Goal: Information Seeking & Learning: Compare options

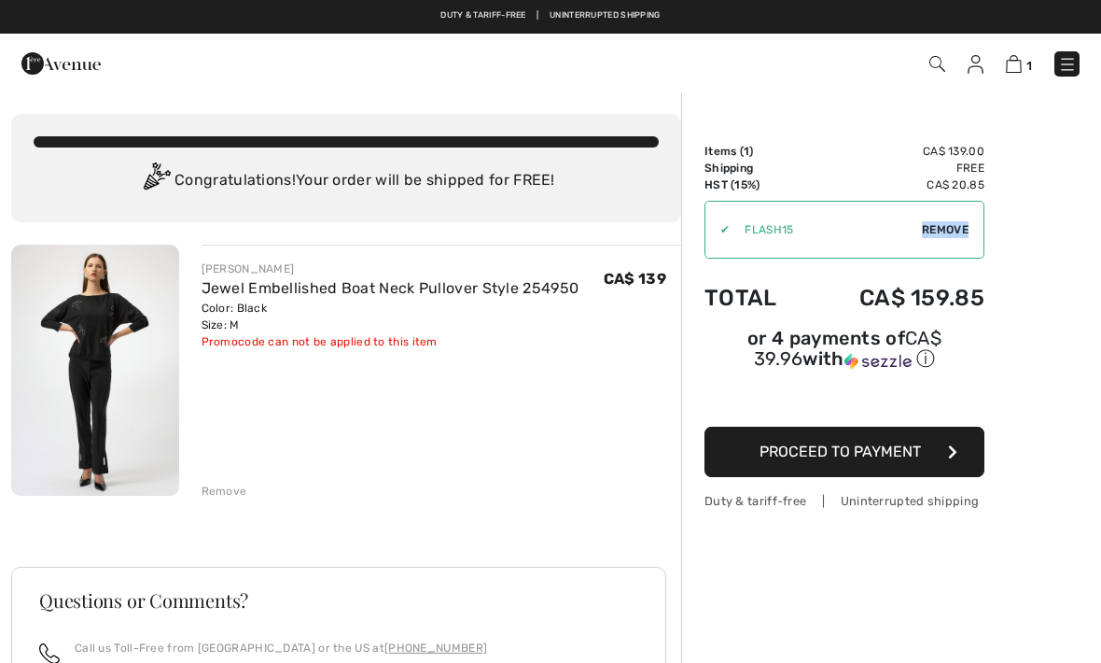
click at [211, 489] on div "Remove" at bounding box center [225, 490] width 46 height 17
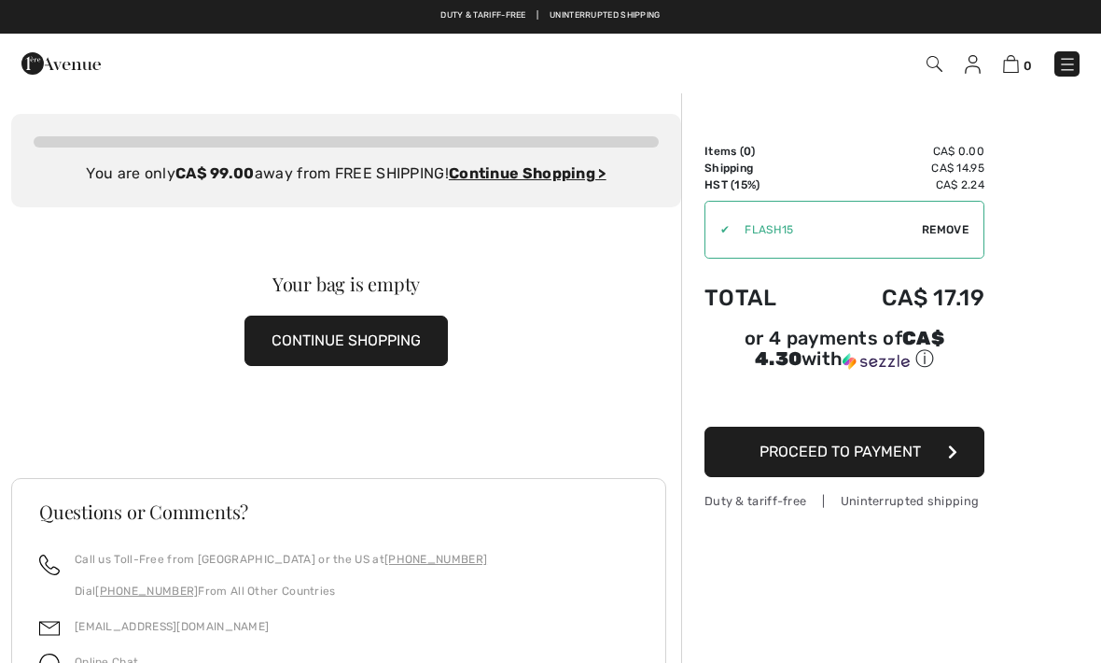
click at [970, 56] on img at bounding box center [973, 64] width 16 height 19
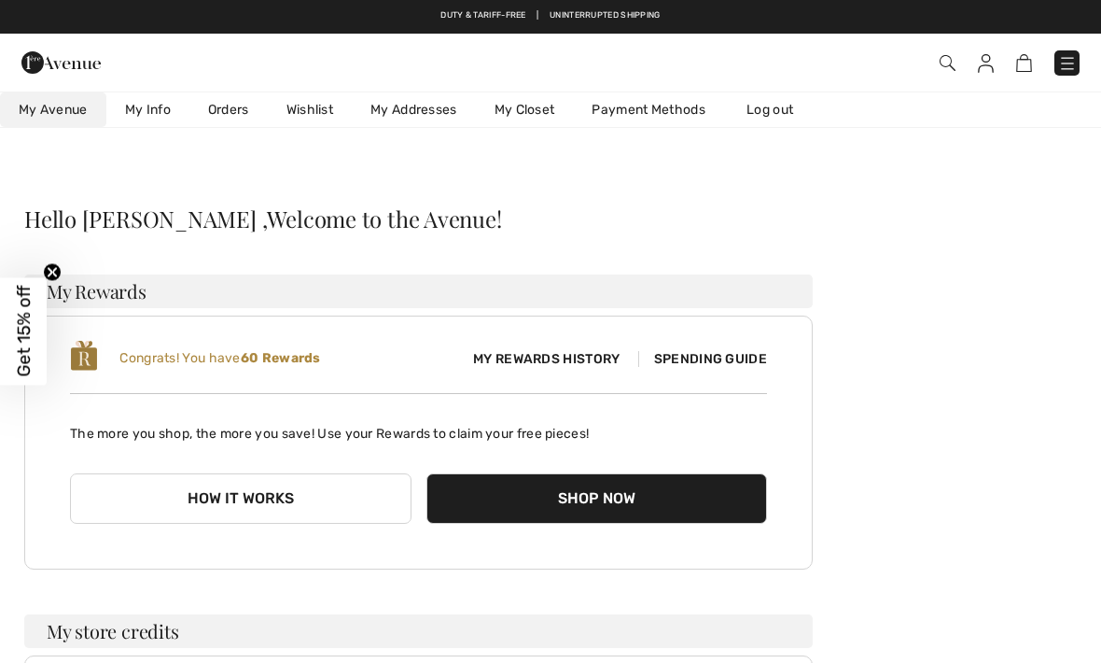
click at [311, 111] on link "Wishlist" at bounding box center [310, 109] width 84 height 35
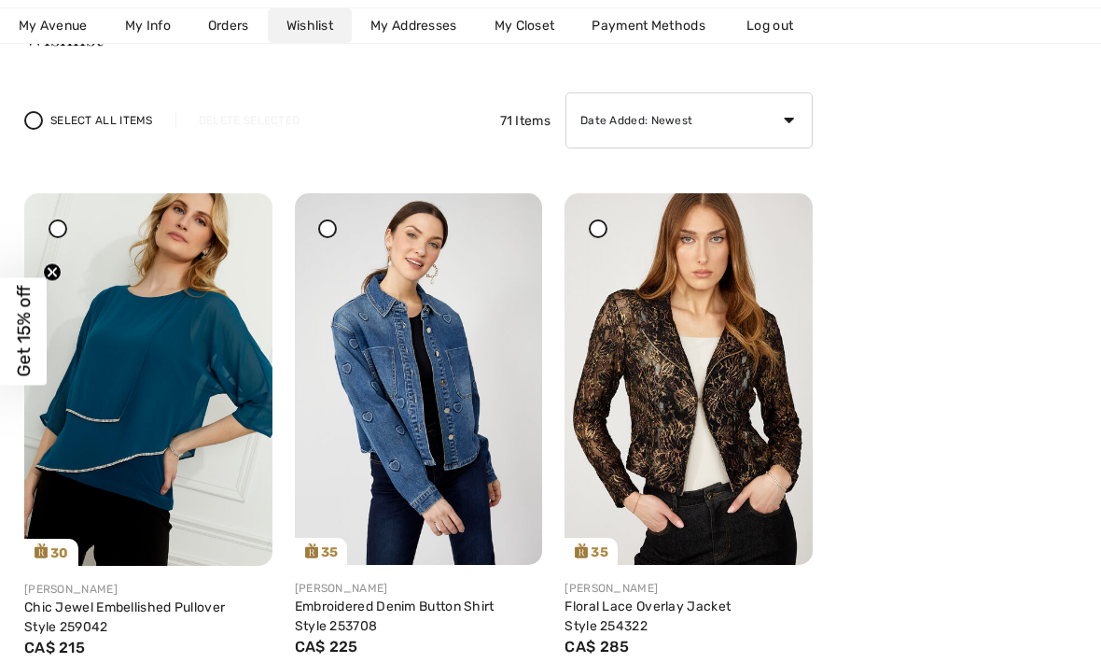
scroll to position [189, 0]
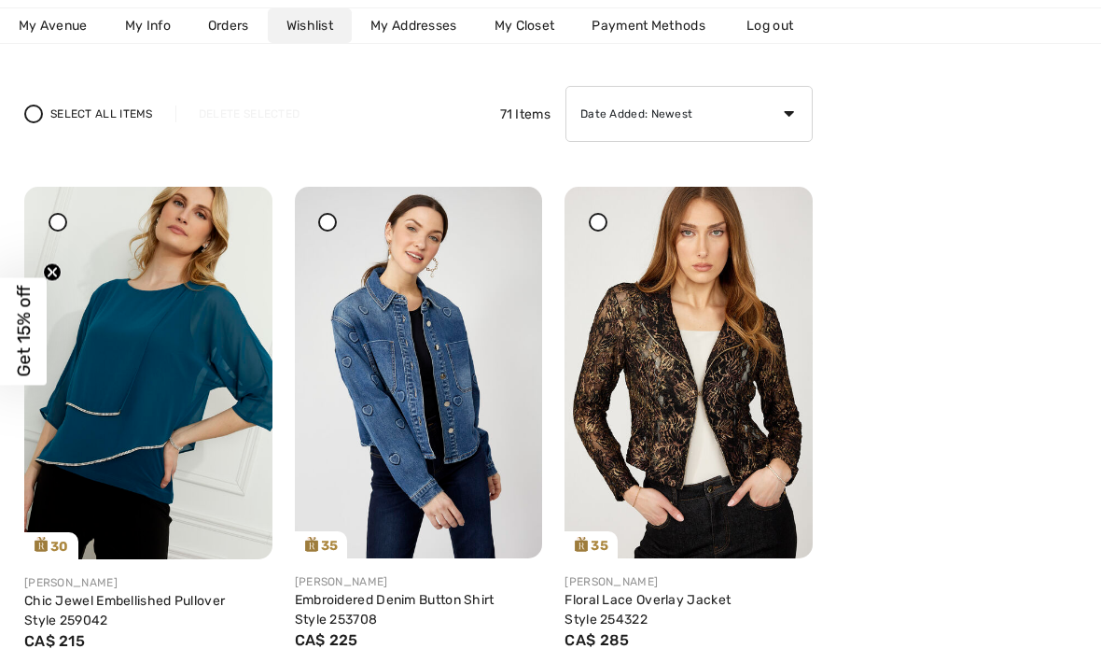
click at [119, 417] on img at bounding box center [148, 373] width 248 height 372
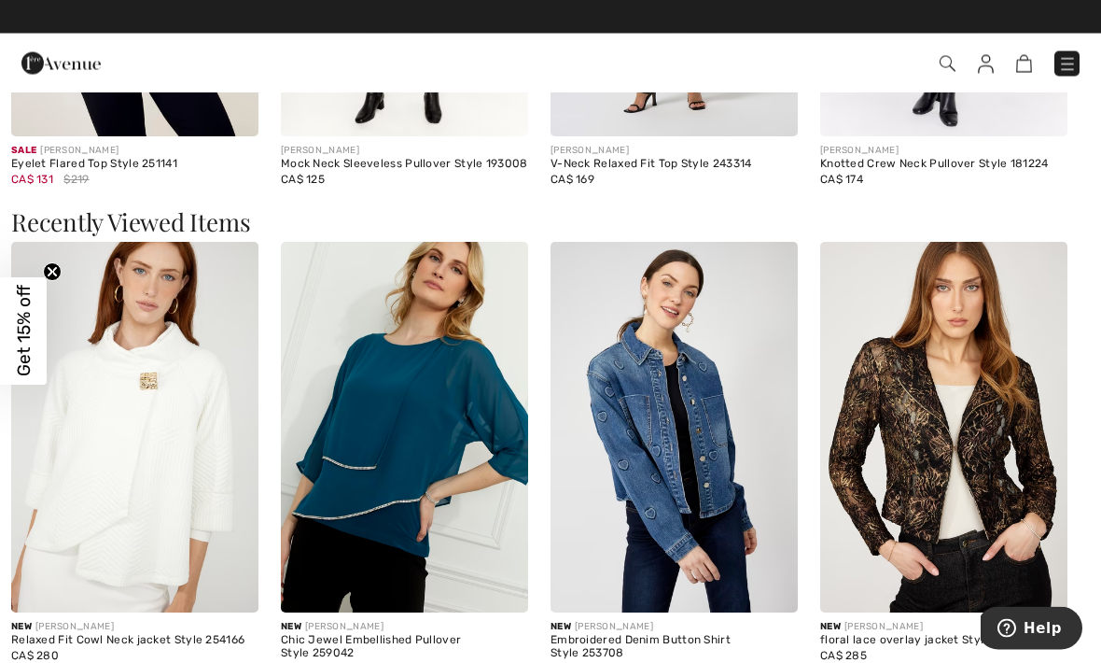
scroll to position [2542, 0]
click at [980, 445] on img at bounding box center [943, 427] width 247 height 371
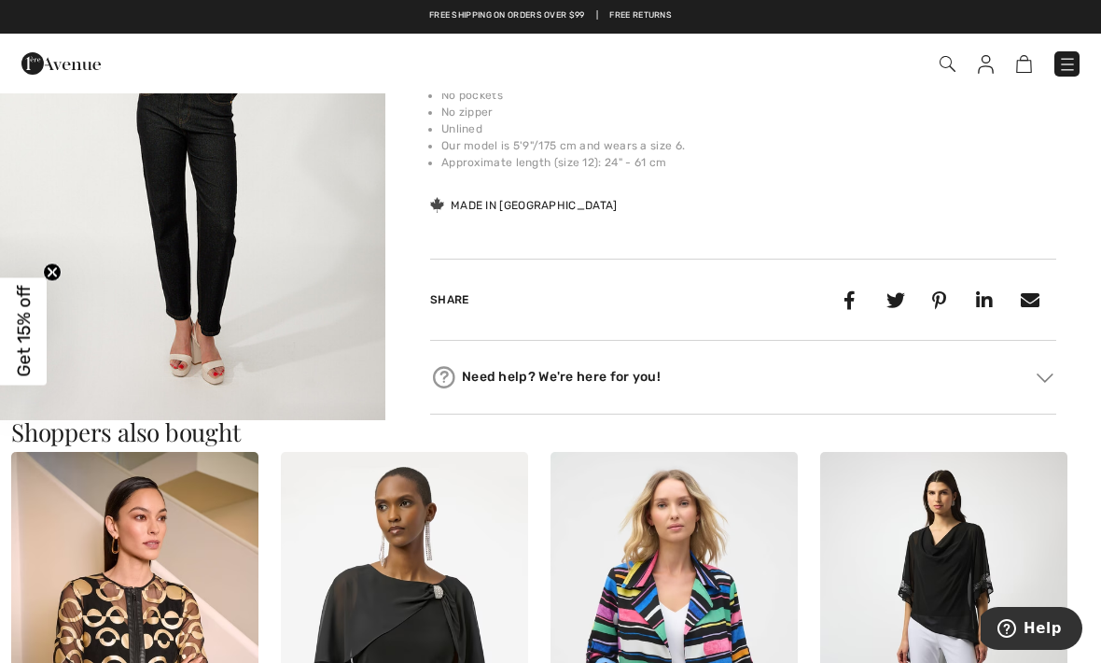
scroll to position [726, 0]
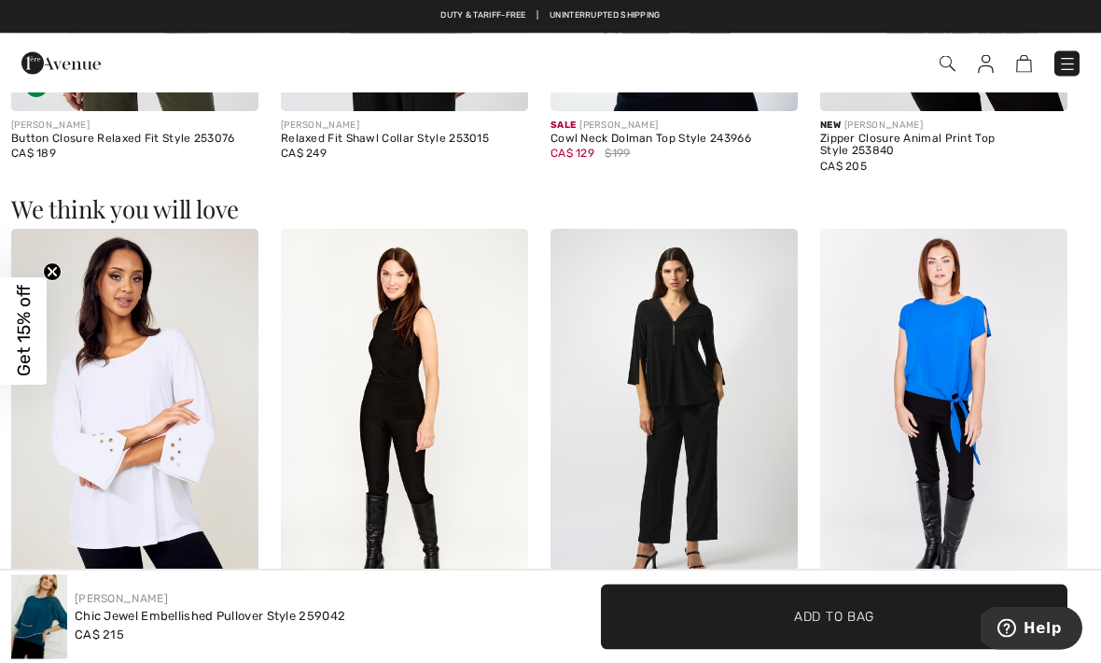
scroll to position [2058, 0]
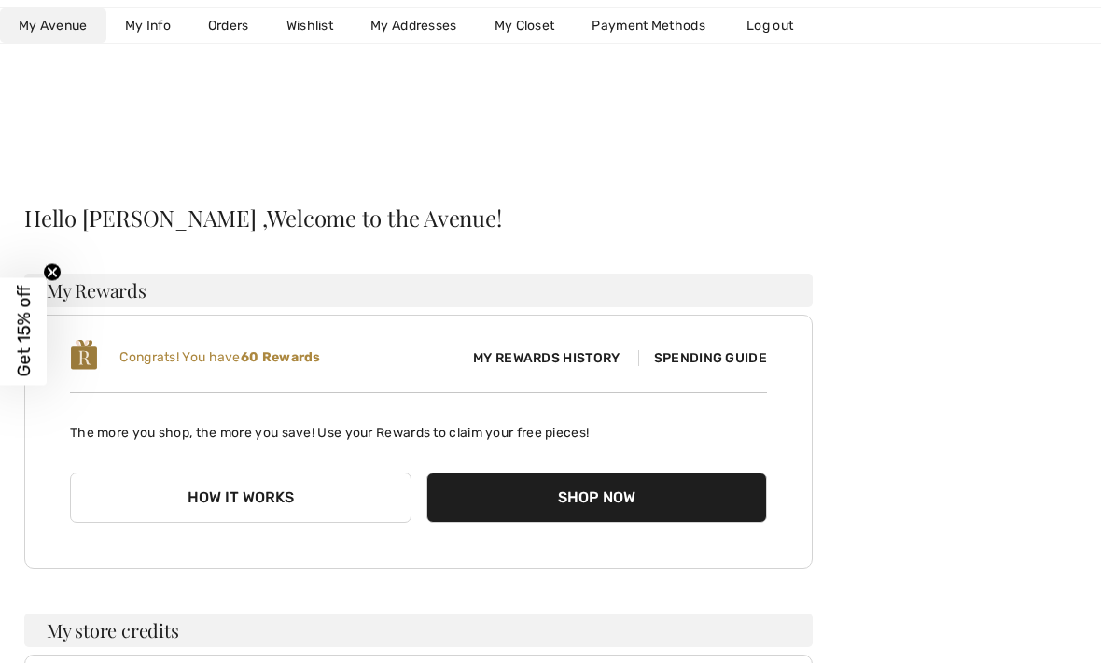
click at [525, 24] on link "My Closet" at bounding box center [525, 25] width 98 height 35
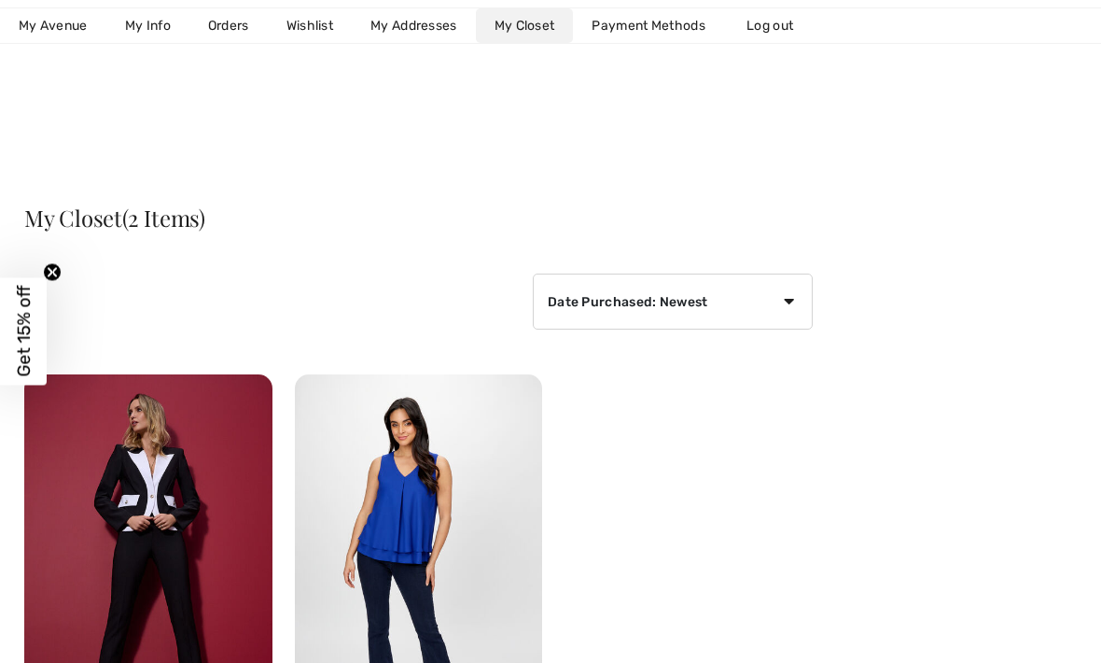
click at [308, 25] on link "Wishlist" at bounding box center [310, 25] width 84 height 35
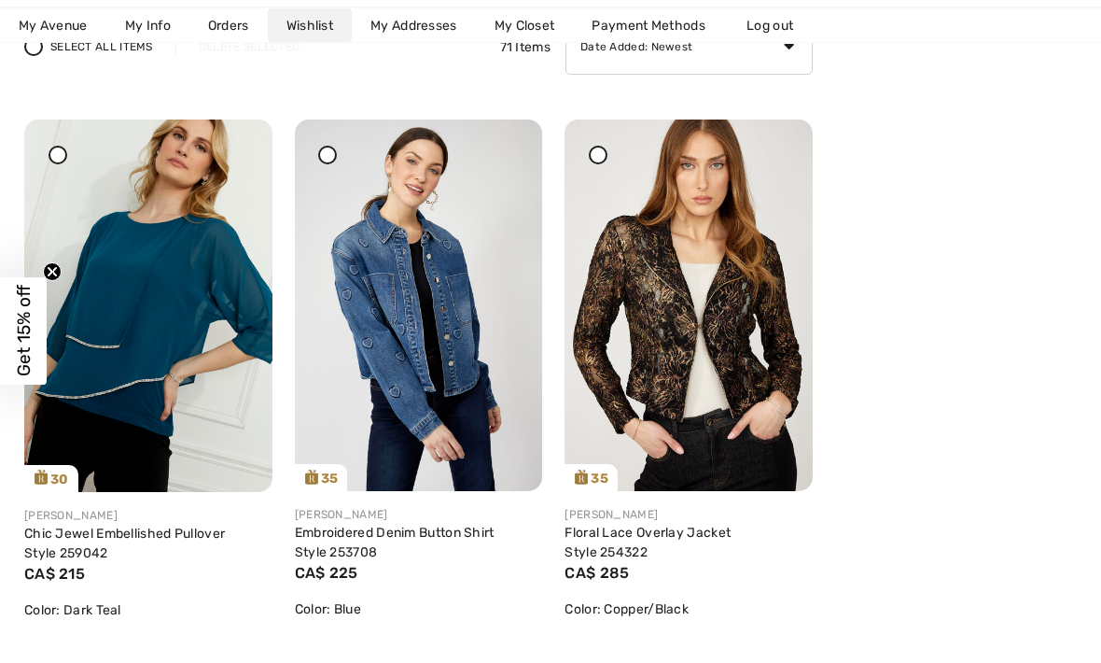
scroll to position [256, 0]
click at [394, 409] on img at bounding box center [419, 304] width 248 height 371
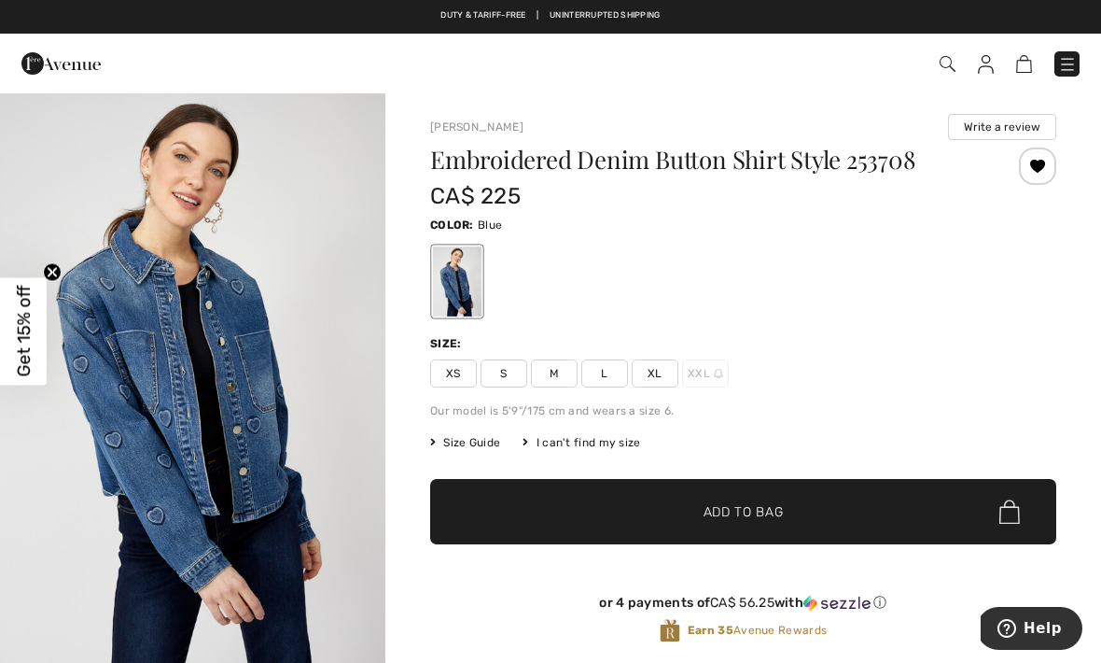
click at [125, 442] on img "1 / 4" at bounding box center [192, 380] width 385 height 579
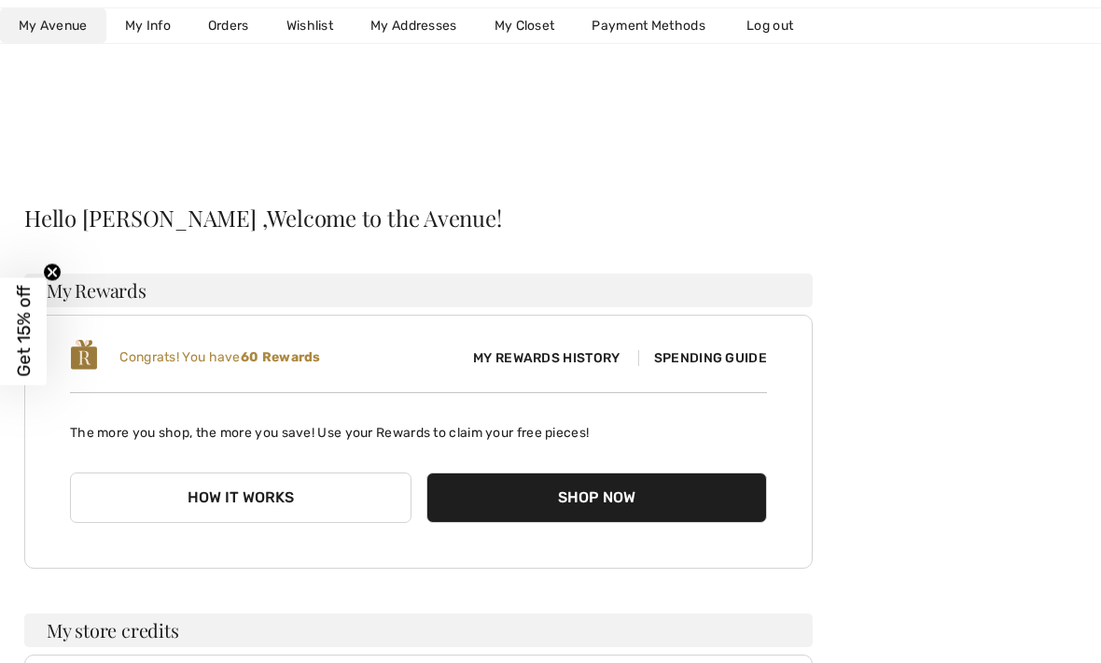
click at [305, 29] on link "Wishlist" at bounding box center [310, 25] width 84 height 35
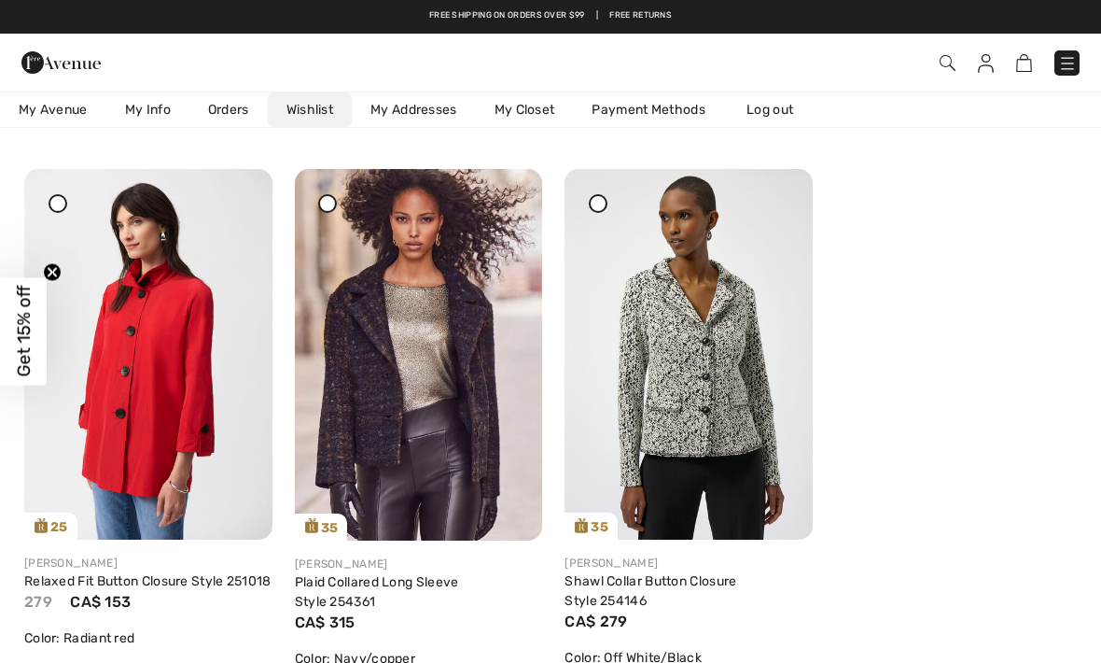
scroll to position [2417, 0]
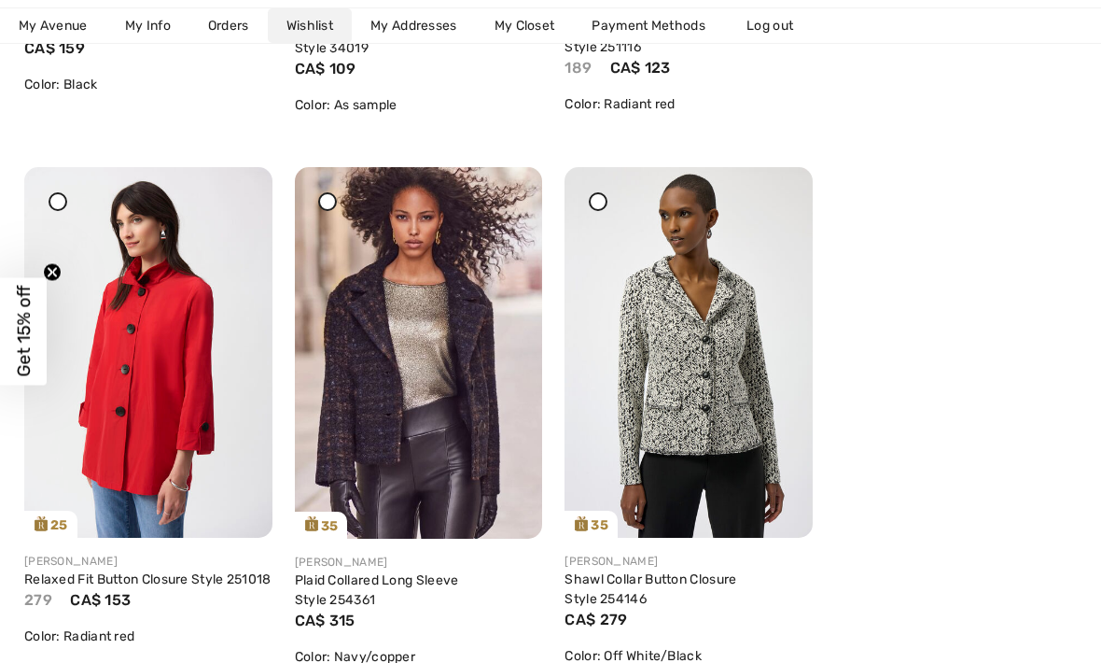
click at [381, 419] on img at bounding box center [419, 352] width 248 height 371
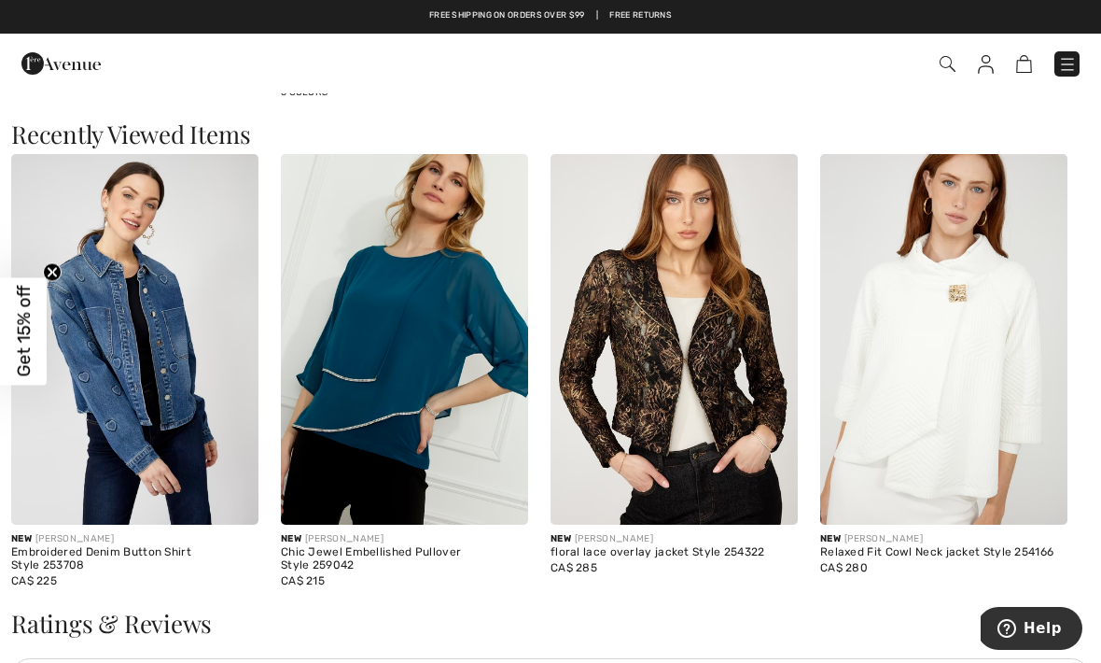
scroll to position [2666, 0]
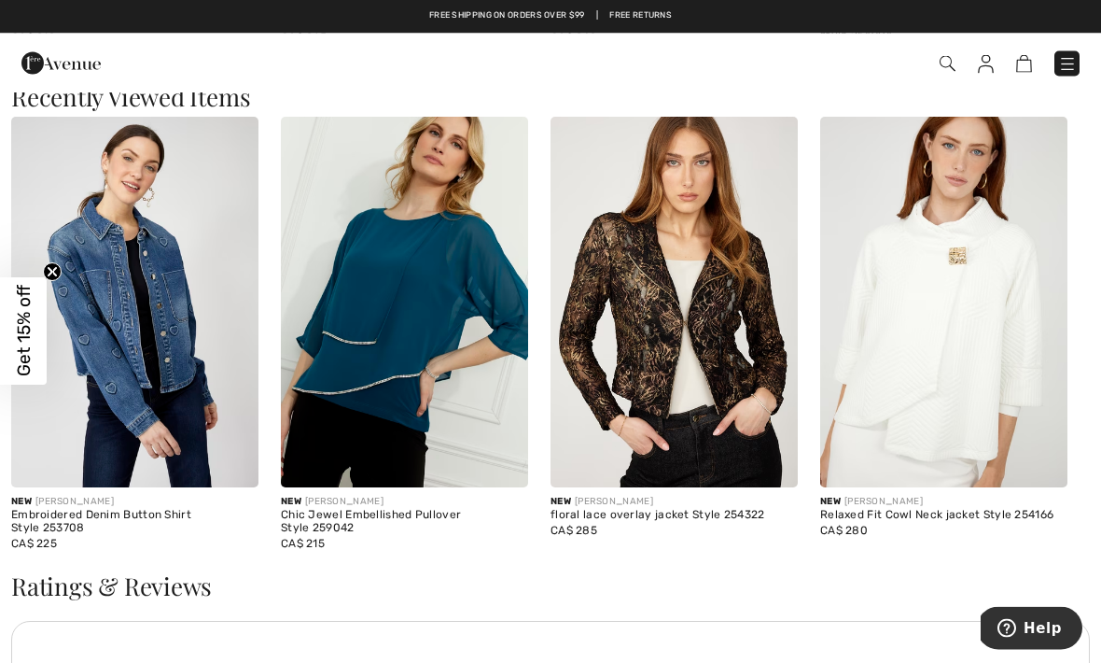
click at [362, 445] on img at bounding box center [404, 303] width 247 height 371
click at [357, 379] on img at bounding box center [404, 303] width 247 height 371
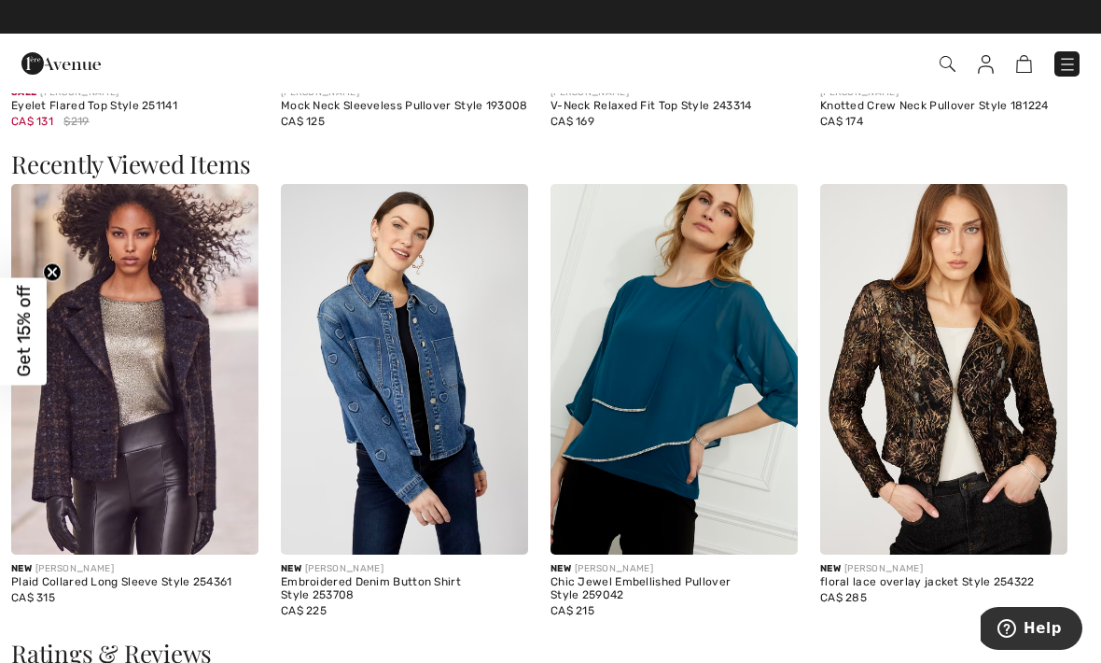
scroll to position [2599, 0]
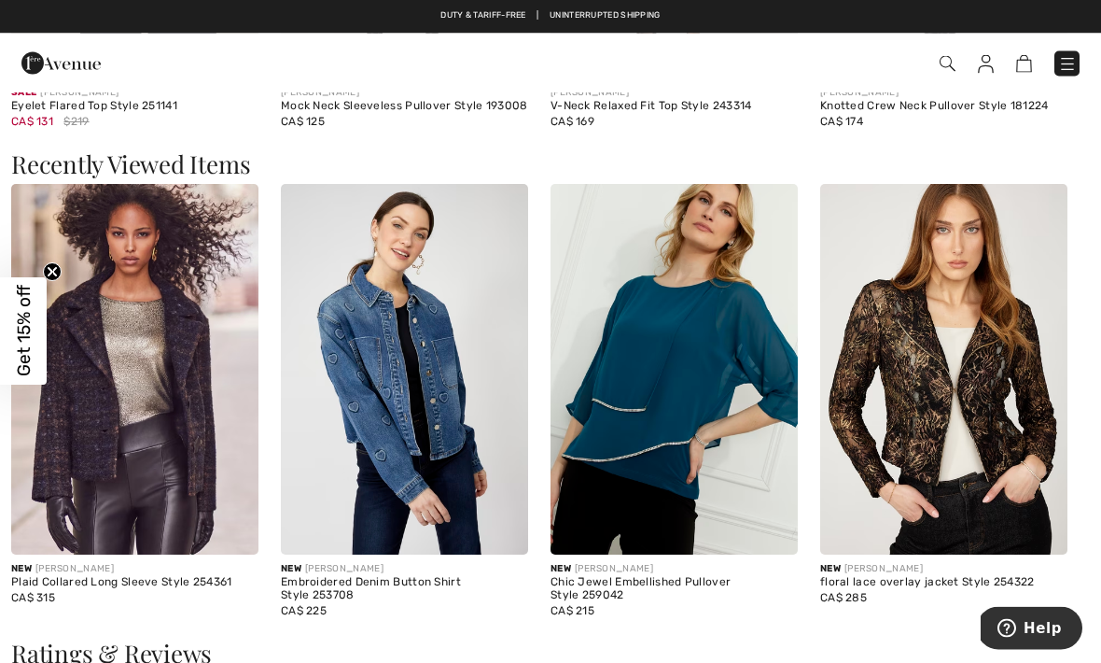
click at [617, 482] on img at bounding box center [674, 370] width 247 height 371
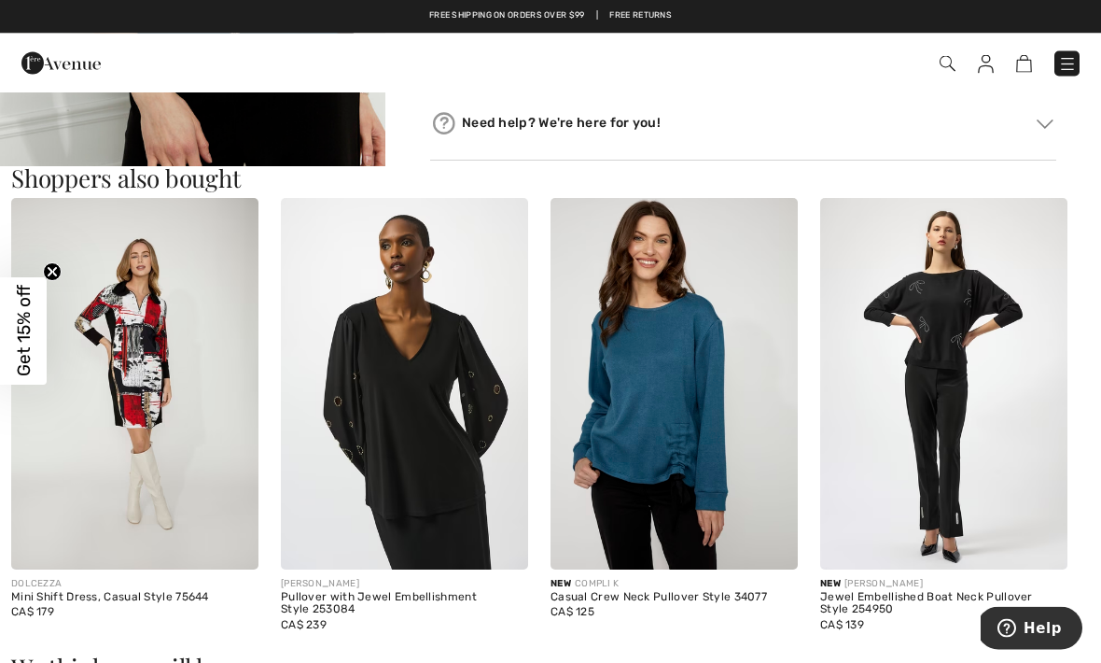
scroll to position [1620, 0]
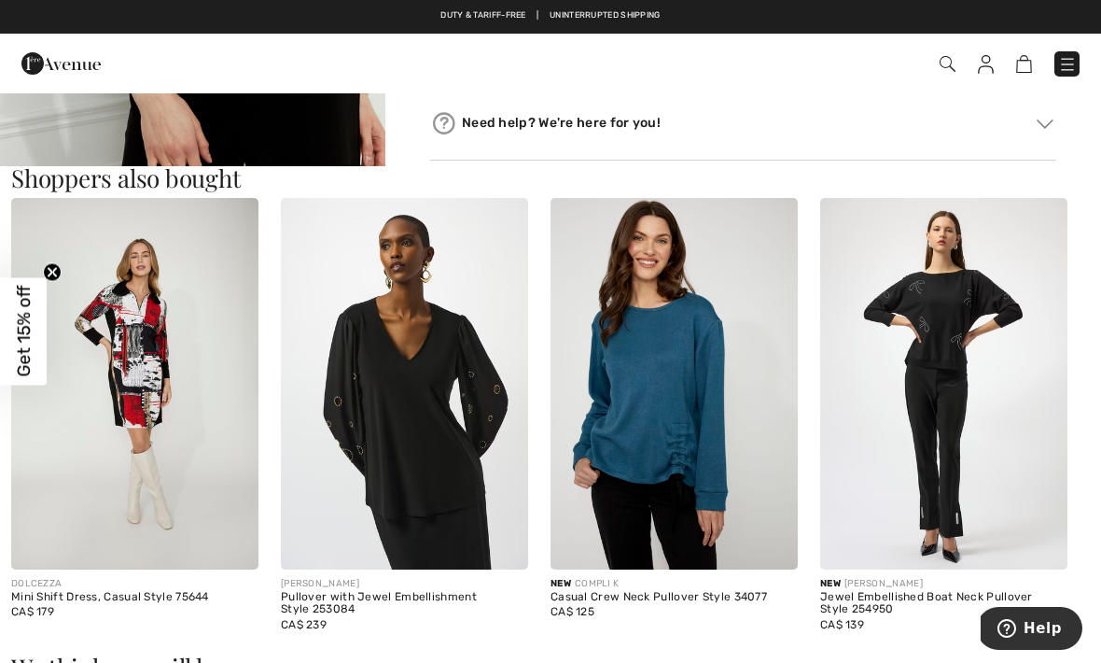
click at [595, 527] on img at bounding box center [674, 383] width 247 height 371
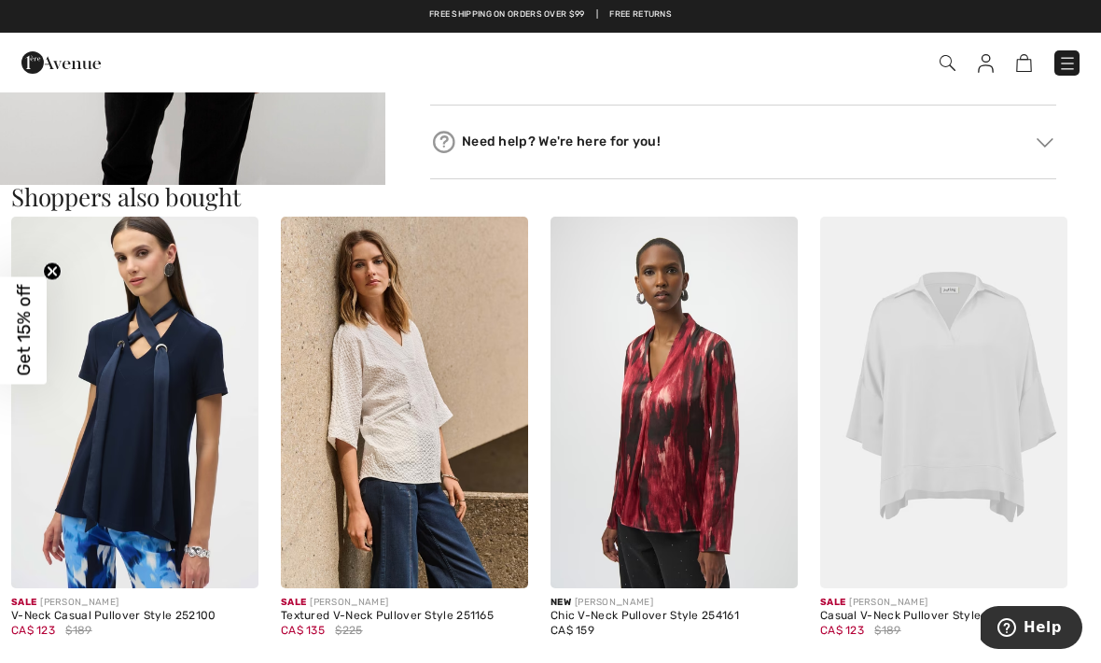
scroll to position [959, 0]
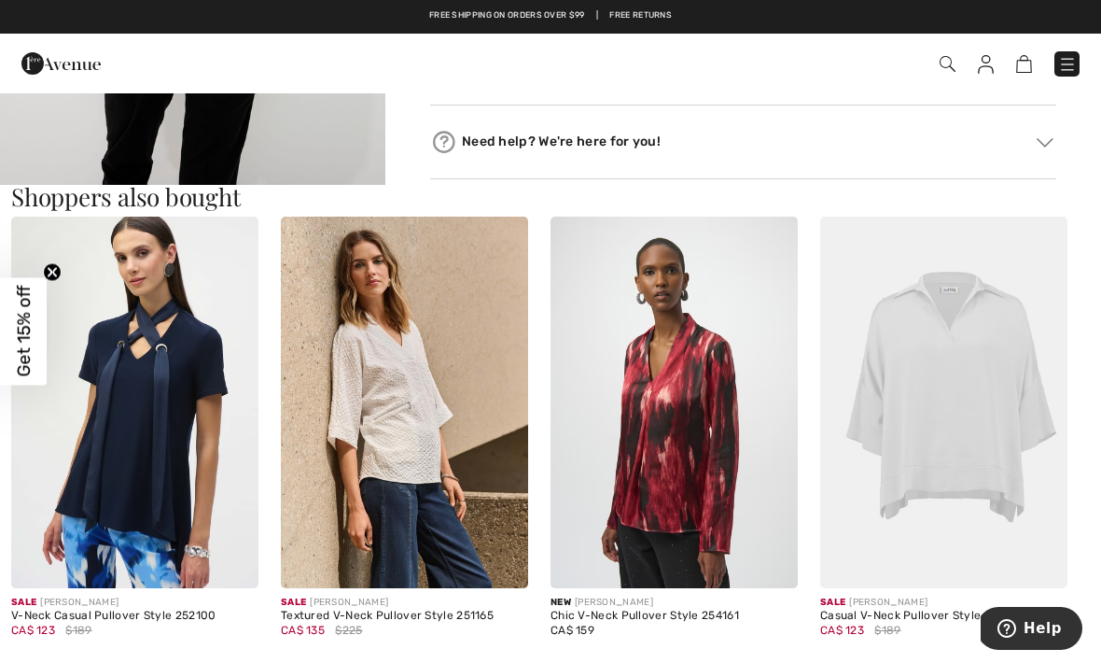
click at [921, 460] on img at bounding box center [943, 402] width 247 height 371
click at [870, 452] on img at bounding box center [943, 402] width 247 height 371
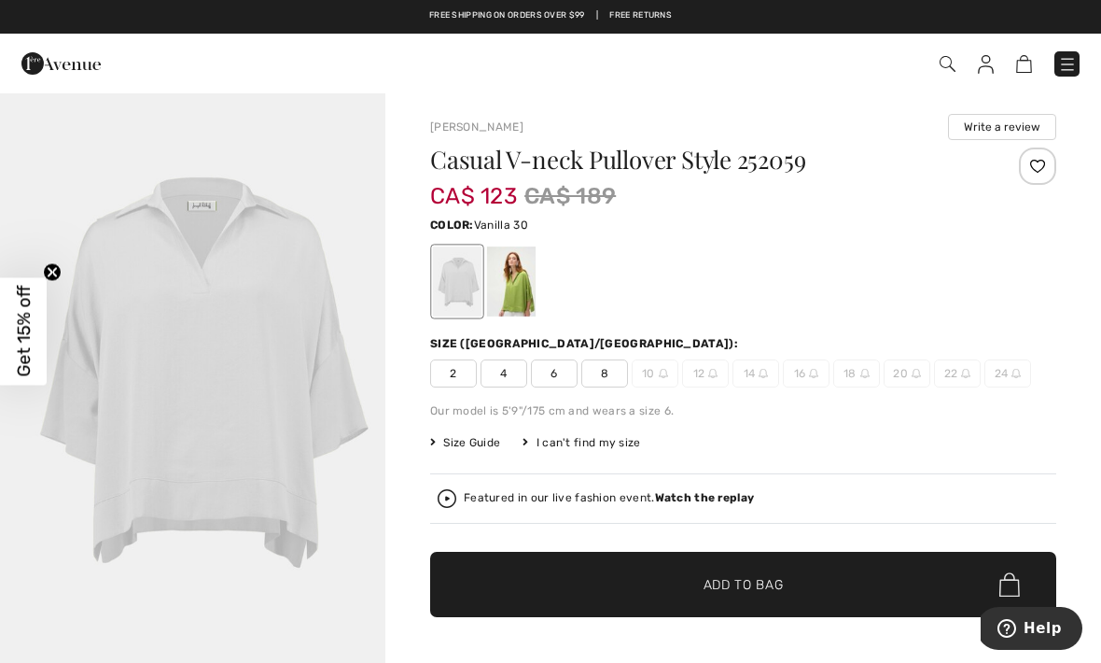
click at [511, 292] on div at bounding box center [511, 281] width 49 height 70
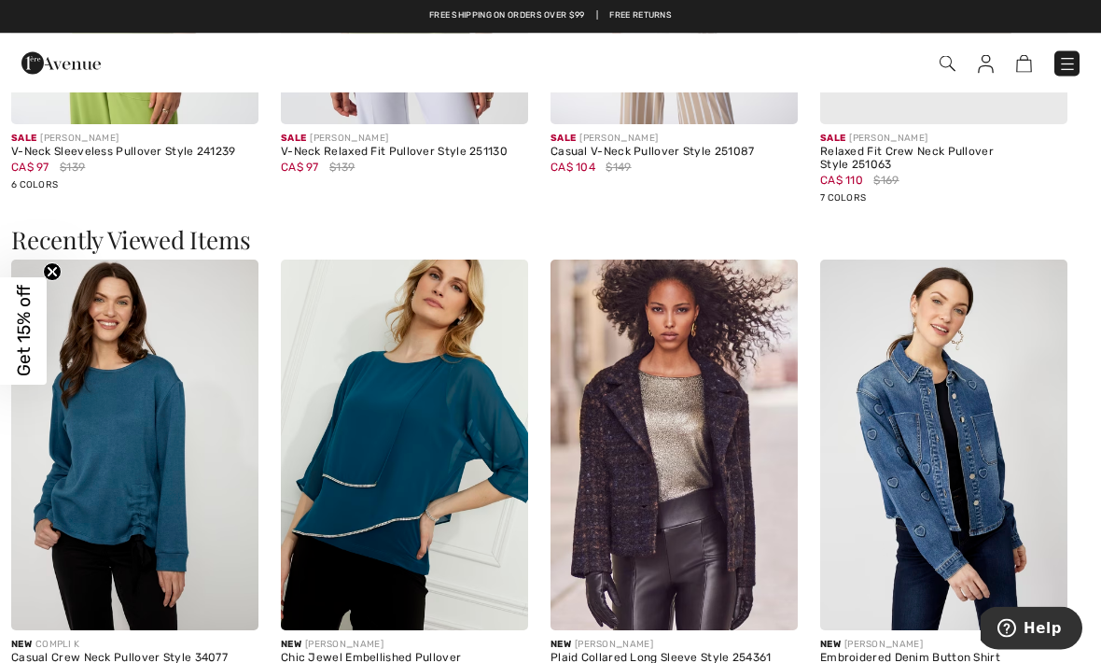
scroll to position [1973, 0]
